Goal: Task Accomplishment & Management: Use online tool/utility

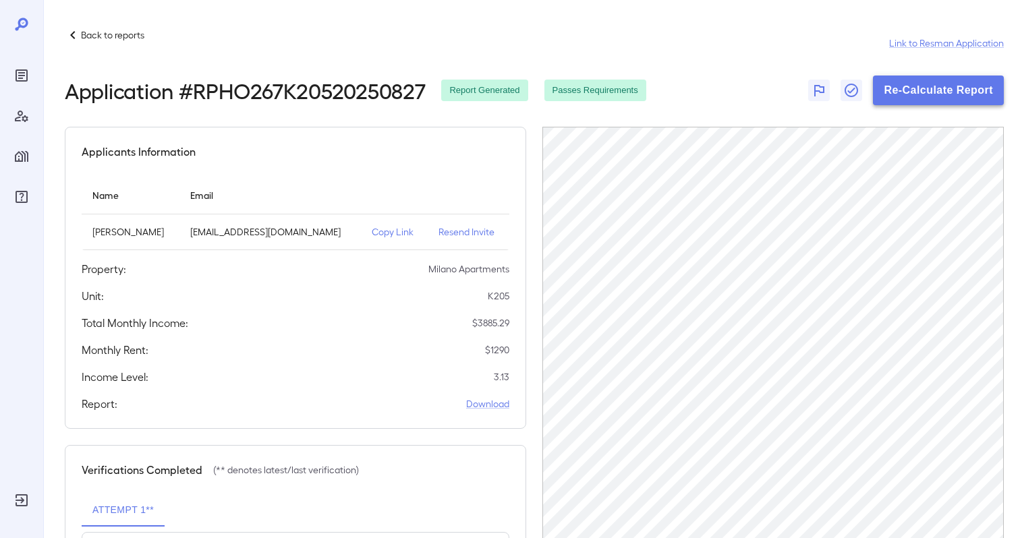
click at [916, 89] on button "Re-Calculate Report" at bounding box center [938, 91] width 131 height 30
click at [966, 89] on button "Re-Calculate Report" at bounding box center [938, 91] width 131 height 30
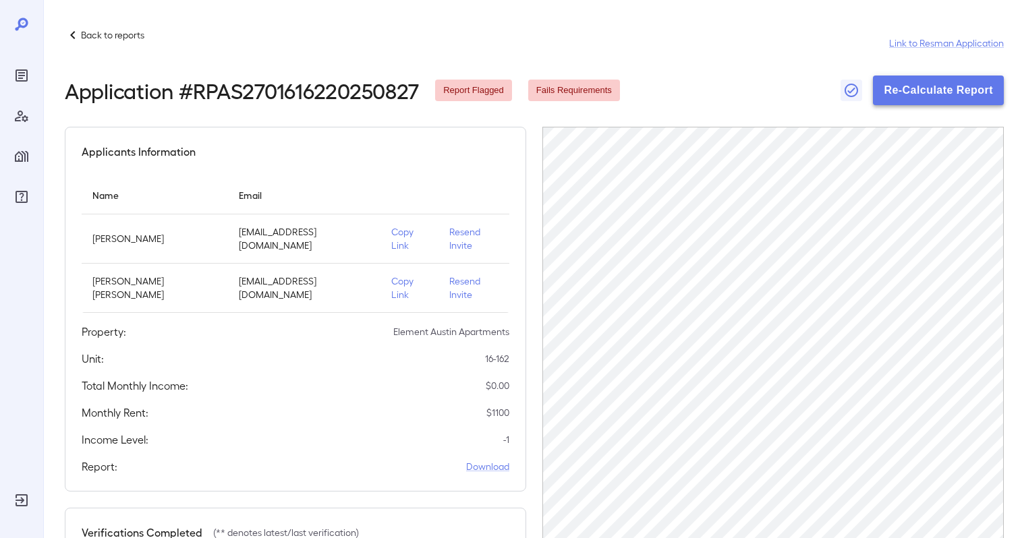
click at [941, 88] on button "Re-Calculate Report" at bounding box center [938, 91] width 131 height 30
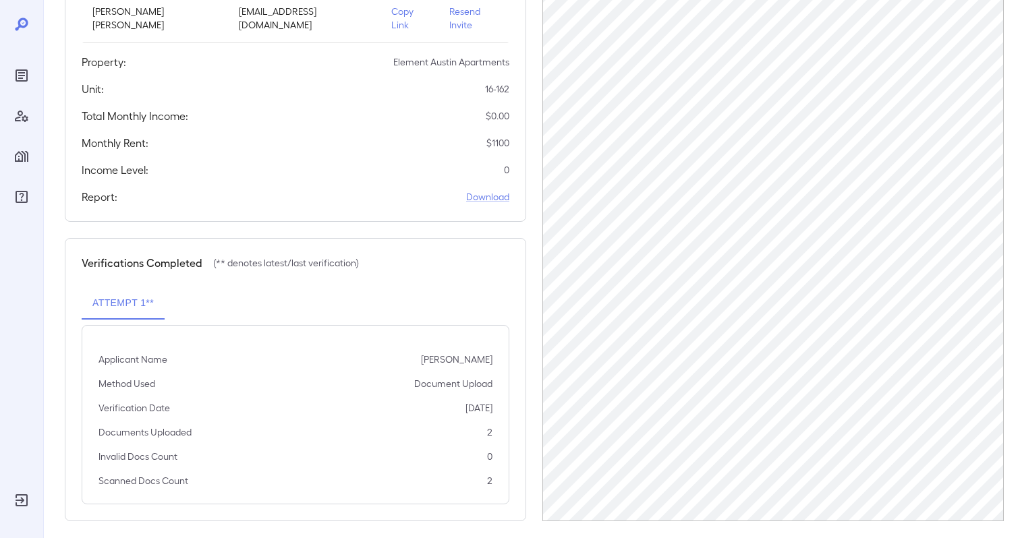
scroll to position [280, 0]
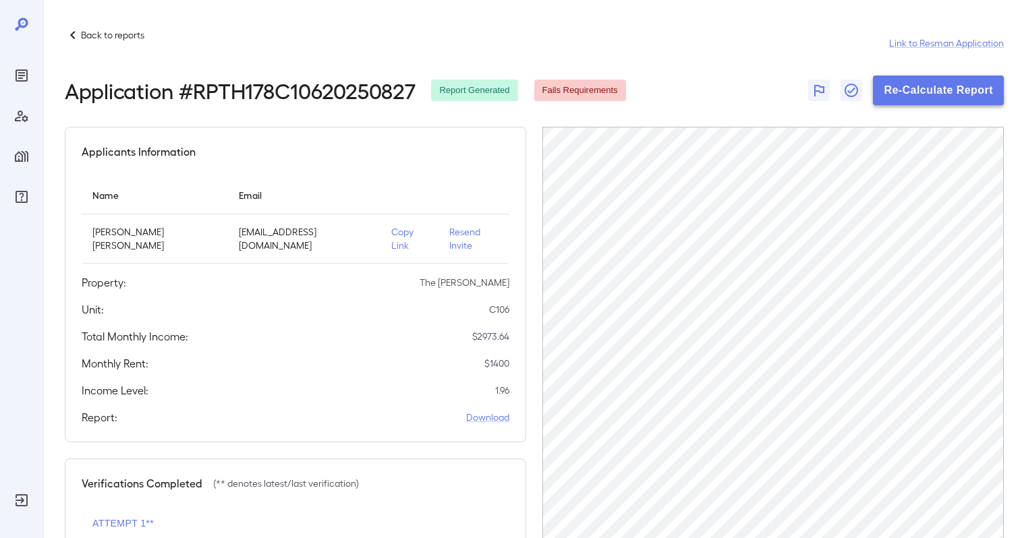
click at [941, 89] on button "Re-Calculate Report" at bounding box center [938, 91] width 131 height 30
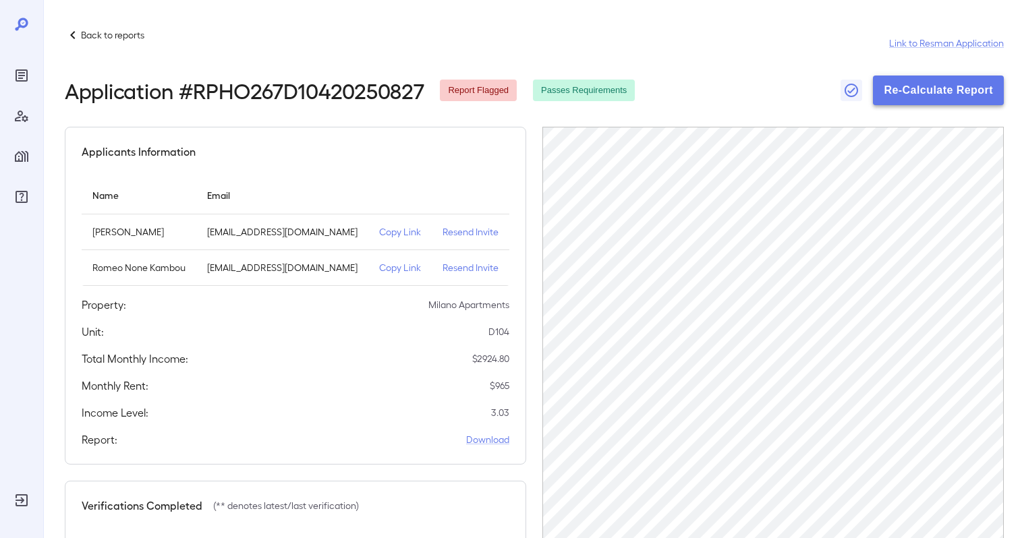
click at [935, 97] on button "Re-Calculate Report" at bounding box center [938, 91] width 131 height 30
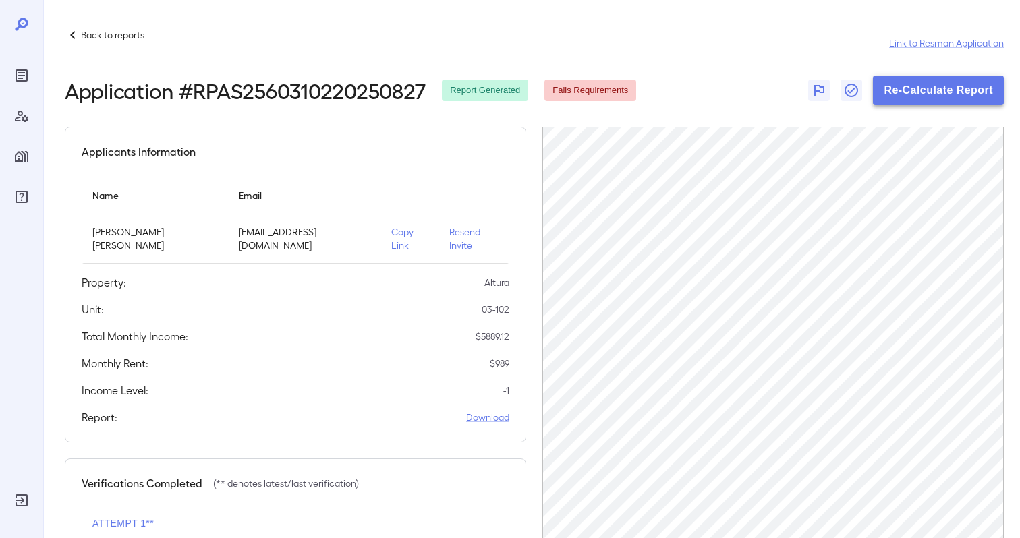
click at [957, 90] on button "Re-Calculate Report" at bounding box center [938, 91] width 131 height 30
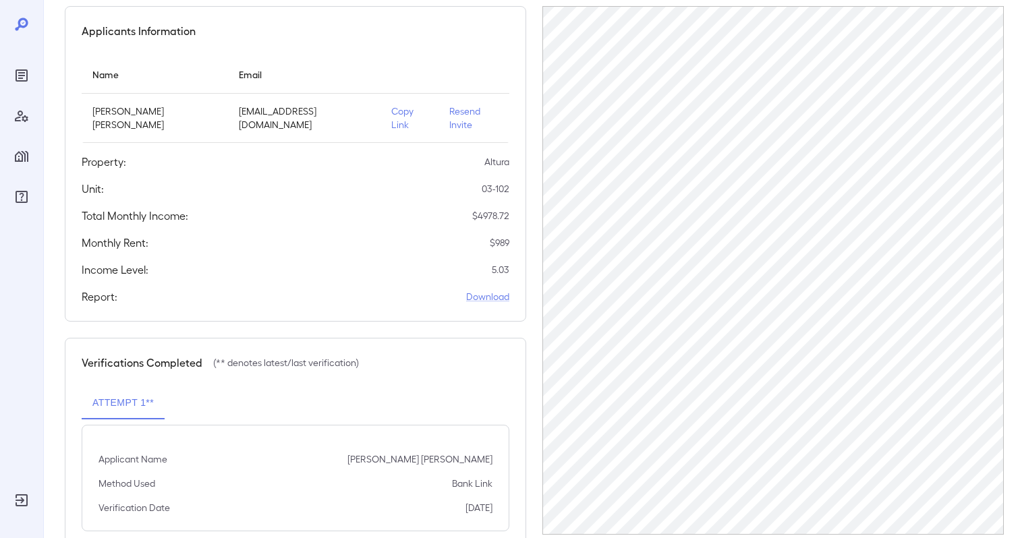
scroll to position [144, 0]
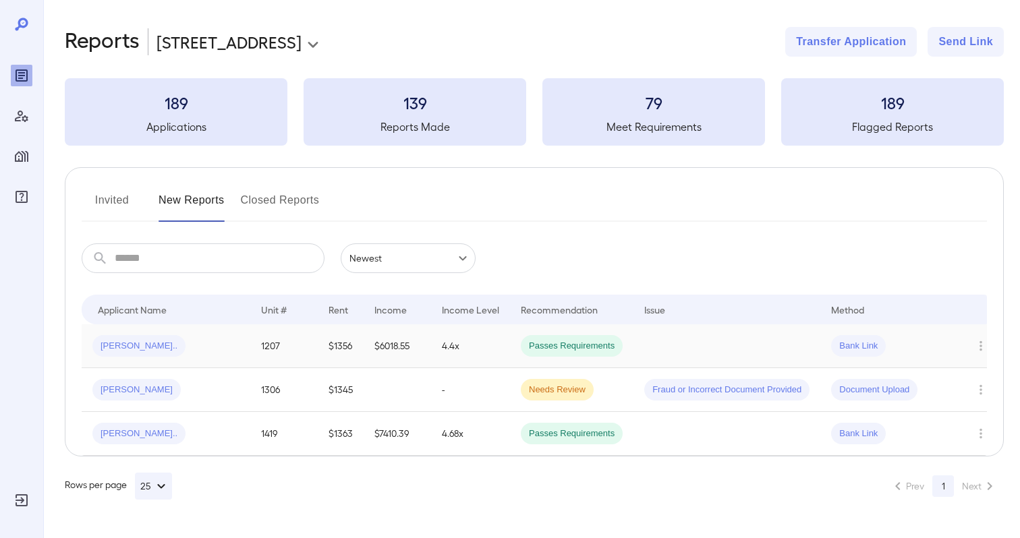
click at [397, 350] on td "$6018.55" at bounding box center [397, 347] width 67 height 44
